Goal: Information Seeking & Learning: Learn about a topic

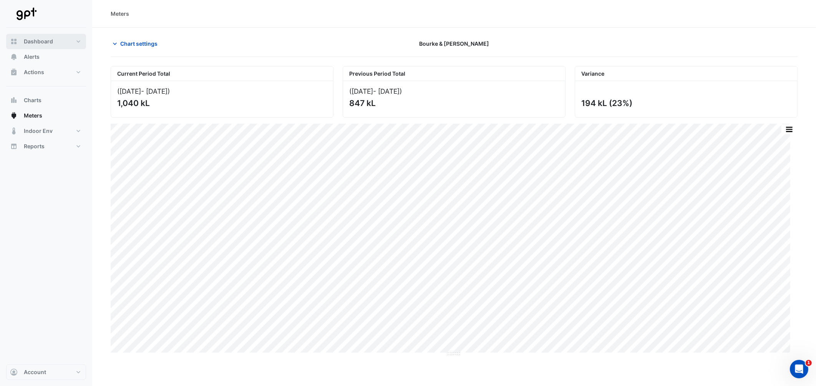
click at [45, 48] on button "Dashboard" at bounding box center [46, 41] width 80 height 15
select select "**"
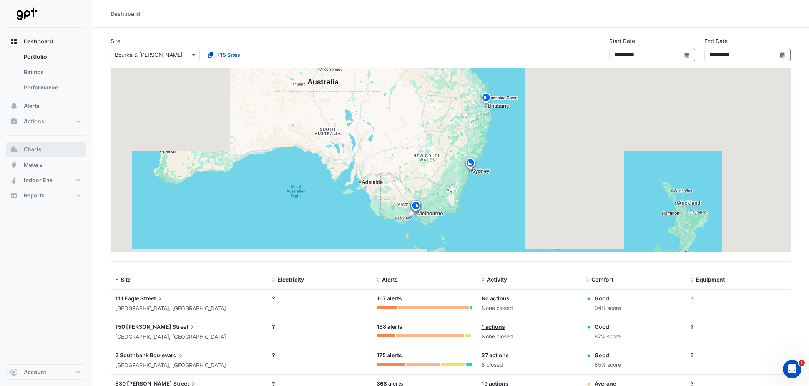
click at [43, 149] on button "Charts" at bounding box center [46, 149] width 80 height 15
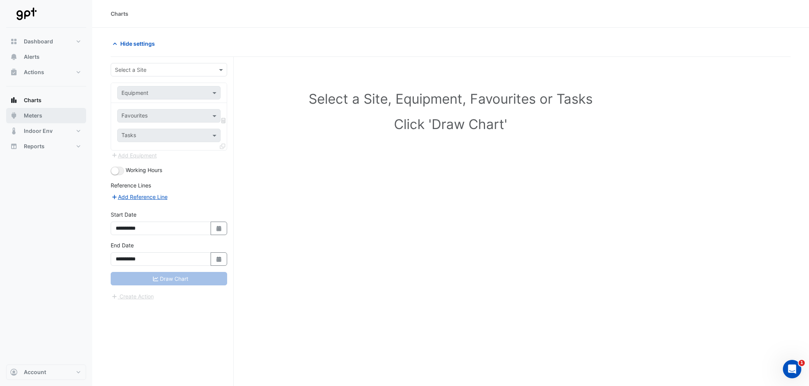
click at [49, 117] on button "Meters" at bounding box center [46, 115] width 80 height 15
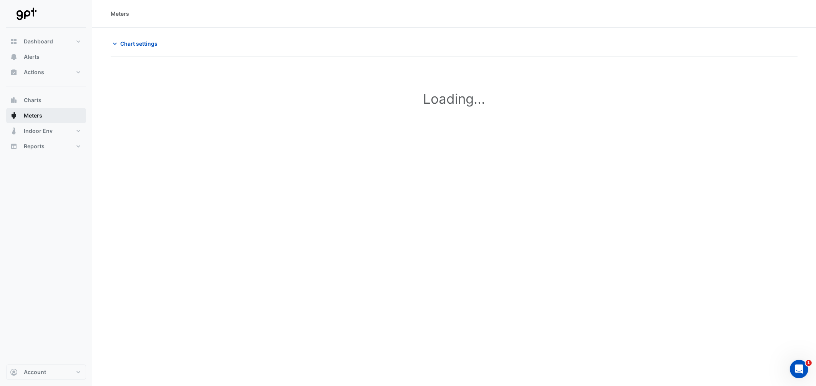
type input "**********"
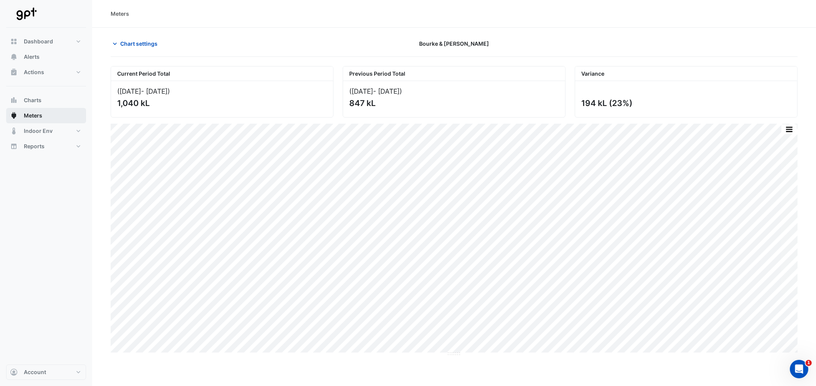
click at [34, 115] on span "Meters" at bounding box center [33, 116] width 18 height 8
click at [121, 44] on span "Chart settings" at bounding box center [138, 44] width 37 height 8
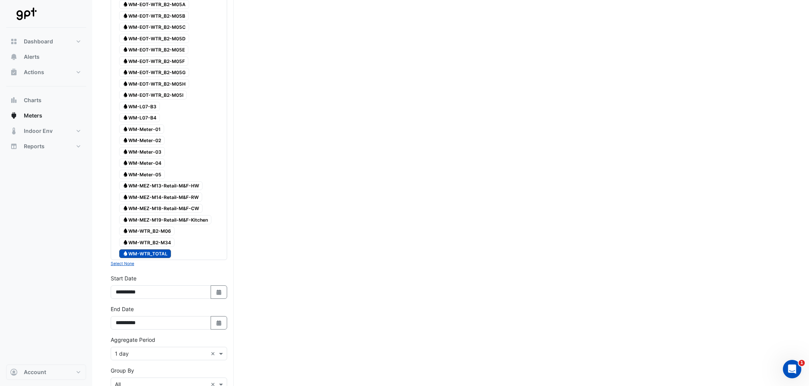
scroll to position [672, 0]
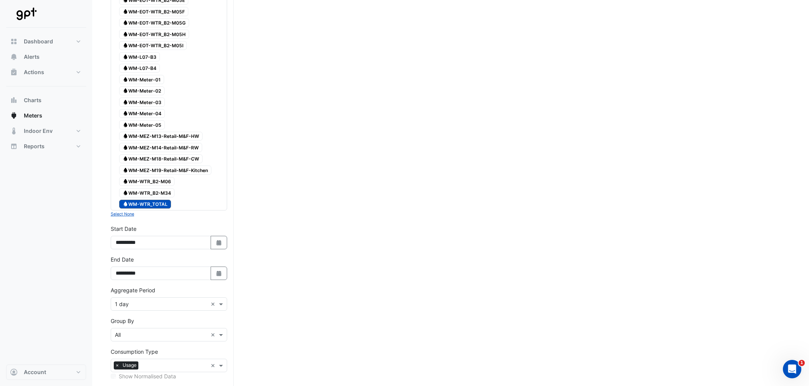
click at [134, 132] on span "Water WM-MEZ-M13-Retail-M&F-HW" at bounding box center [160, 136] width 83 height 9
click at [134, 143] on span "Water WM-MEZ-M14-Retail-M&F-RW" at bounding box center [160, 147] width 83 height 9
click at [134, 154] on span "Water WM-MEZ-M18-Retail-M&F-CW" at bounding box center [160, 158] width 83 height 9
click at [140, 166] on span "Water WM-MEZ-M19-Retail-M&F-Kitchen" at bounding box center [165, 170] width 92 height 9
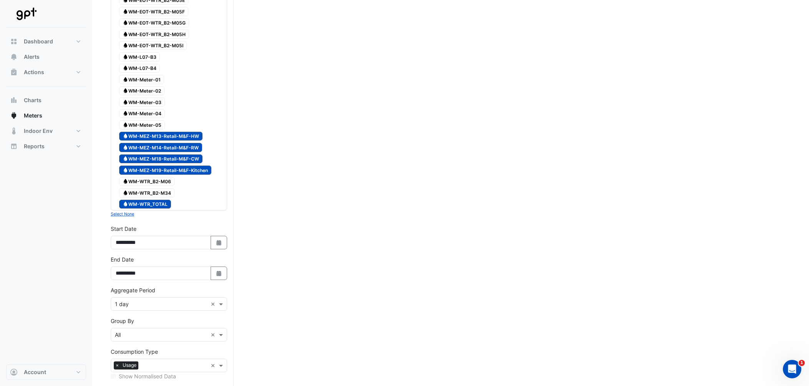
click at [140, 200] on span "Water WM-WTR_TOTAL" at bounding box center [145, 204] width 52 height 9
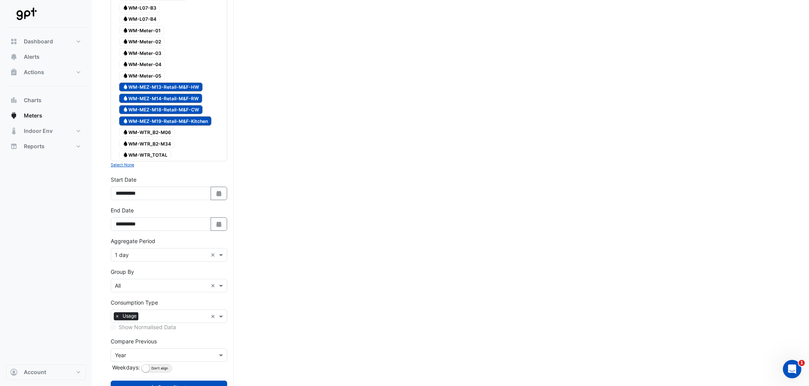
scroll to position [747, 0]
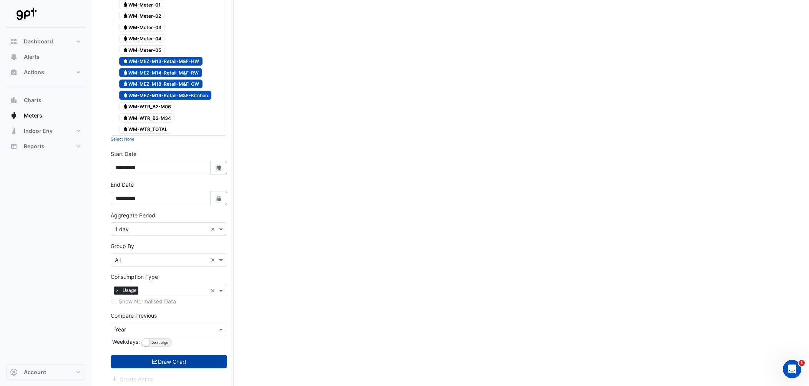
click at [156, 359] on icon "submit" at bounding box center [154, 361] width 7 height 5
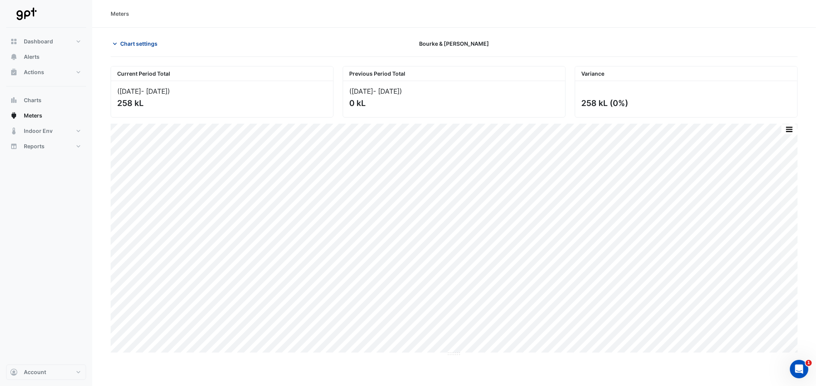
click at [120, 40] on span "Chart settings" at bounding box center [138, 44] width 37 height 8
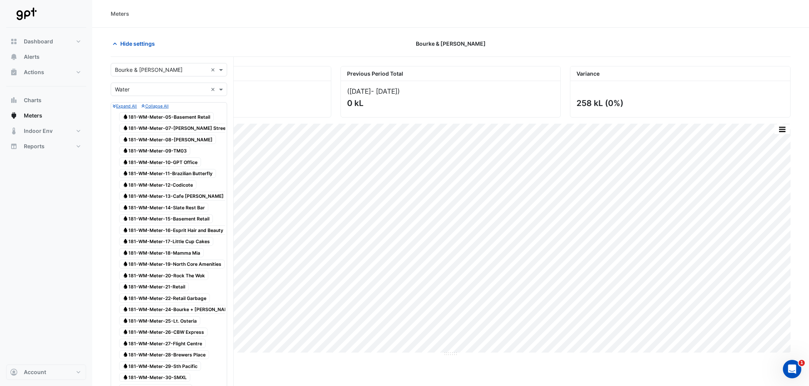
click at [158, 91] on input "text" at bounding box center [161, 90] width 93 height 8
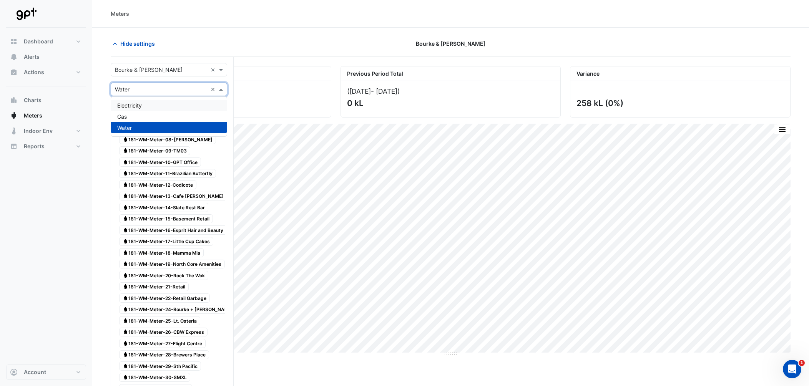
click at [150, 108] on div "Electricity" at bounding box center [169, 105] width 116 height 11
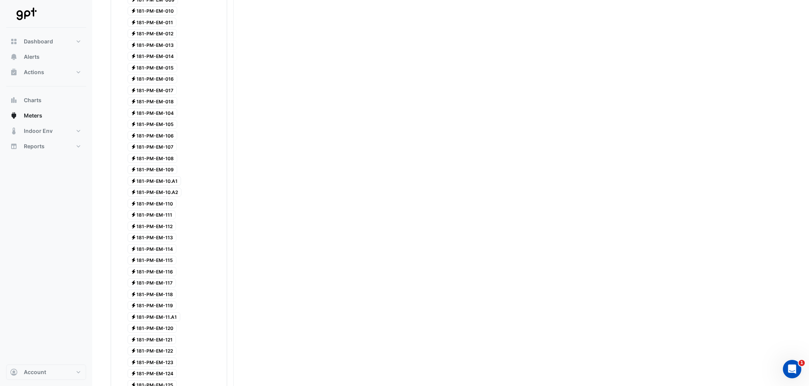
scroll to position [384, 0]
click at [167, 159] on span "Electricity 181-PM-EM-10.A1" at bounding box center [155, 163] width 54 height 9
click at [164, 171] on span "Electricity 181-PM-EM-10.A2" at bounding box center [155, 175] width 54 height 9
click at [162, 295] on span "Electricity 181-PM-EM-11.A1" at bounding box center [154, 299] width 53 height 9
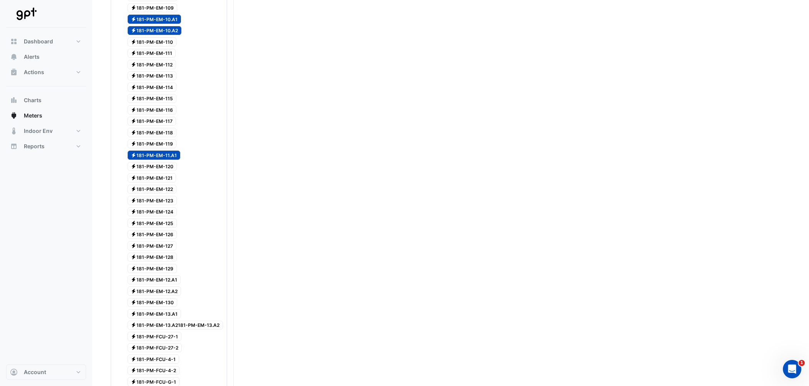
click at [167, 309] on span "Electricity 181-PM-EM-13.A1" at bounding box center [155, 313] width 54 height 9
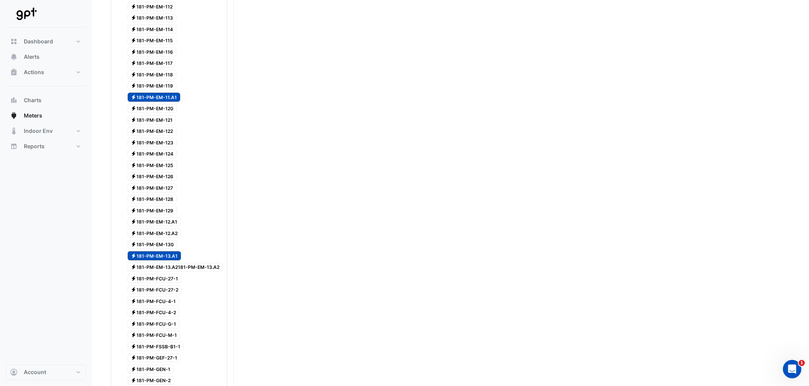
scroll to position [672, 0]
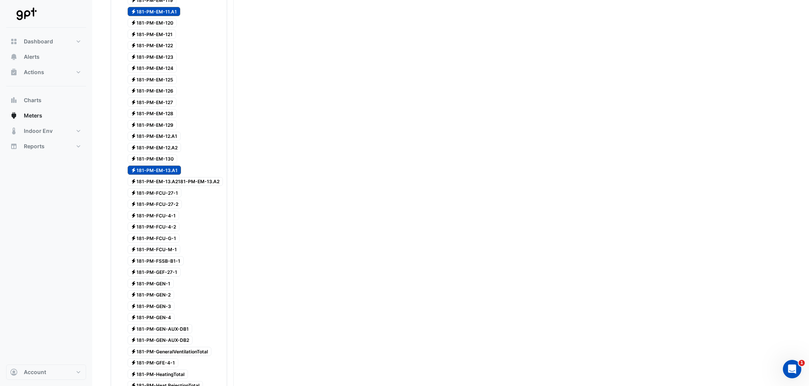
click at [187, 177] on span "Electricity 181-PM-EM-13.A2181-PM-EM-13.A2" at bounding box center [176, 181] width 96 height 9
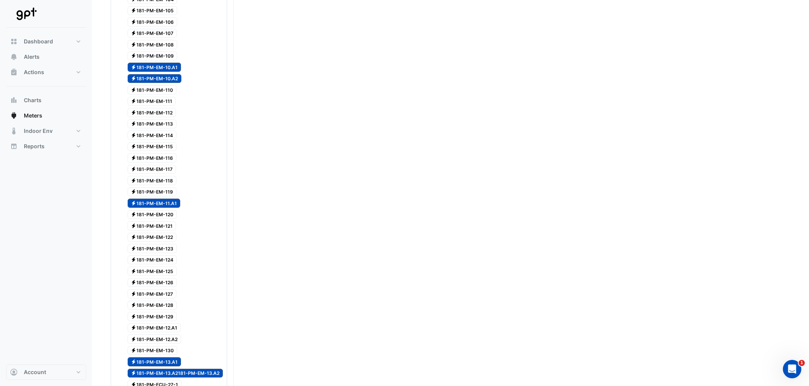
scroll to position [528, 0]
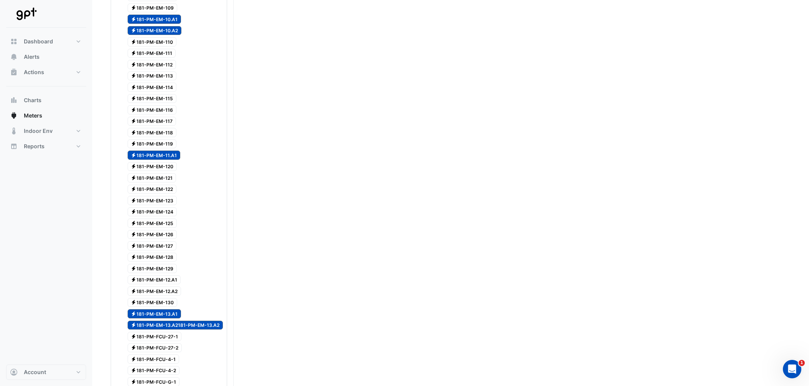
drag, startPoint x: 189, startPoint y: 94, endPoint x: 199, endPoint y: 80, distance: 17.3
click at [199, 82] on div "Electricity 181-PM-EM-114" at bounding box center [169, 87] width 113 height 11
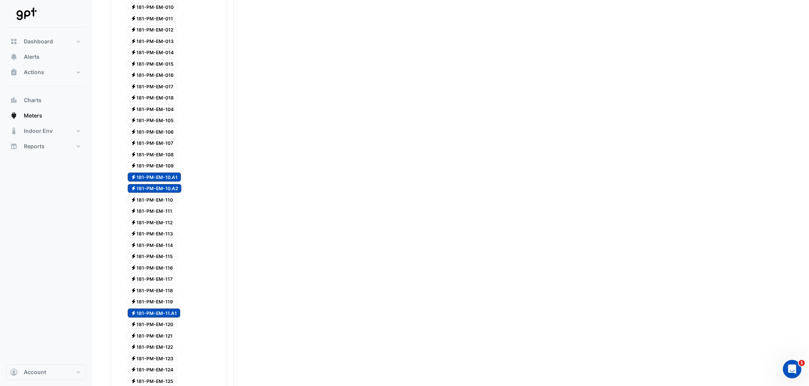
scroll to position [350, 0]
